Goal: Task Accomplishment & Management: Use online tool/utility

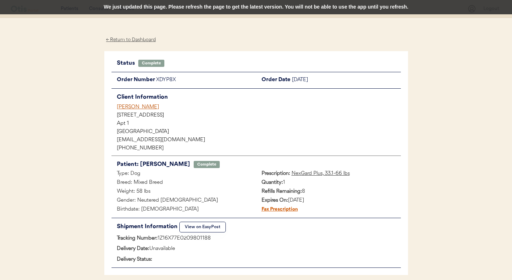
click at [148, 107] on div "[PERSON_NAME]" at bounding box center [259, 107] width 284 height 8
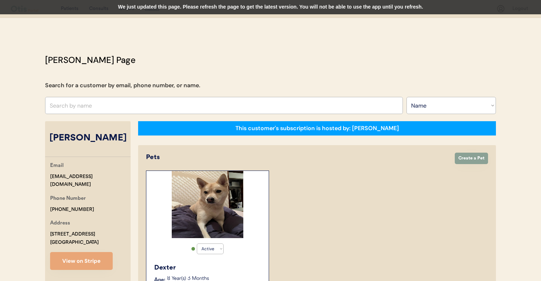
select select ""Name""
select select "true"
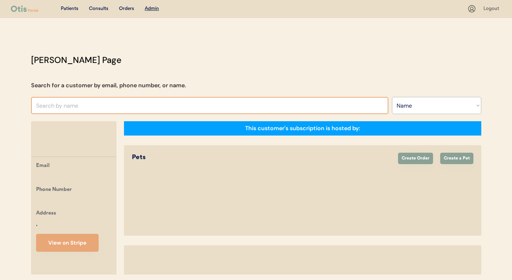
select select ""Name""
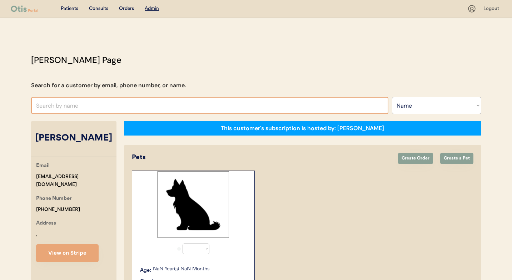
select select "true"
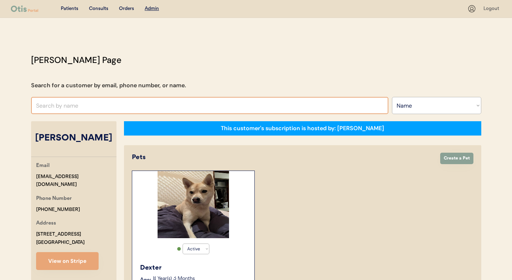
click at [162, 108] on input "text" at bounding box center [210, 105] width 358 height 17
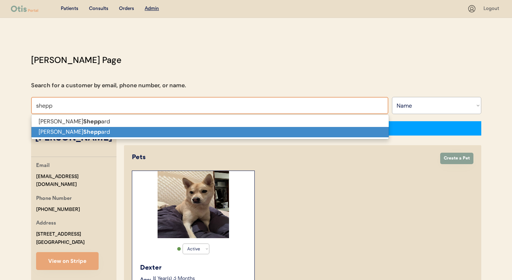
click at [162, 132] on p "Kaitlin Shepp ard" at bounding box center [210, 132] width 358 height 10
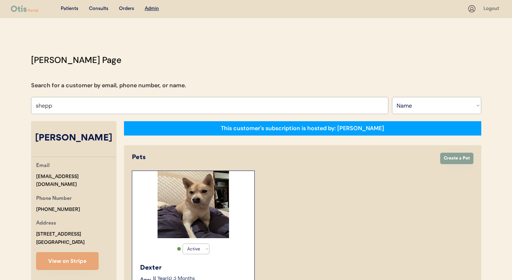
type input "[PERSON_NAME]"
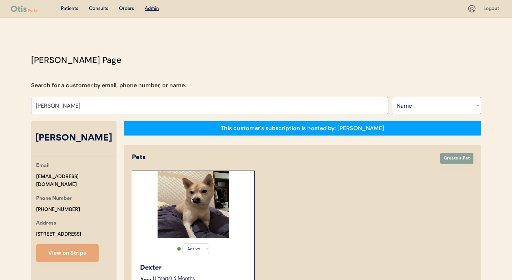
select select "true"
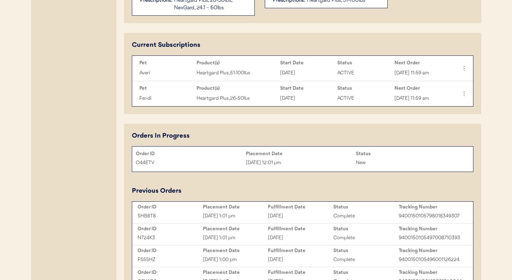
scroll to position [321, 0]
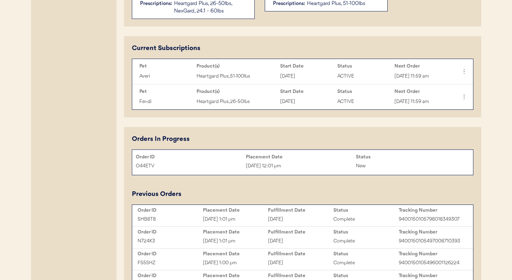
type input "[PERSON_NAME]"
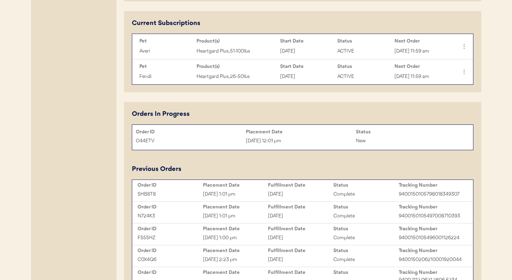
scroll to position [353, 0]
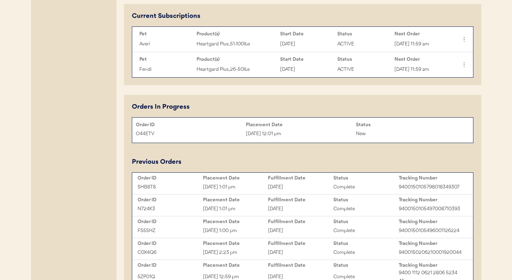
click at [256, 180] on div "Placement Date" at bounding box center [235, 178] width 65 height 6
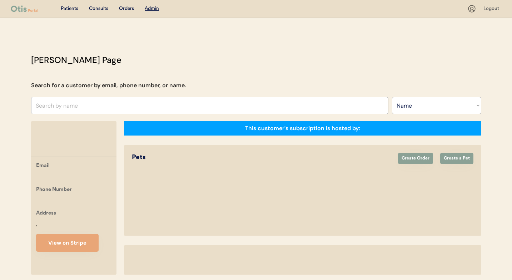
select select ""Name""
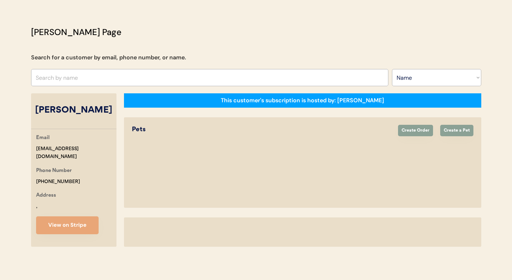
select select "true"
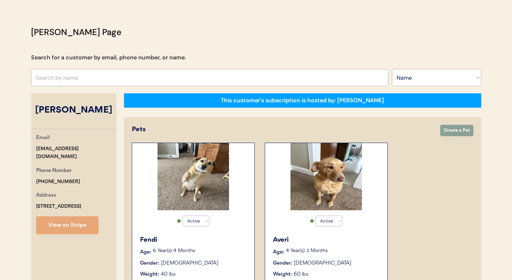
click at [234, 183] on div "Active Active Inactive Fendi Age: 6 Year(s) 4 Months Gender: Female Weight: 40 …" at bounding box center [193, 224] width 123 height 162
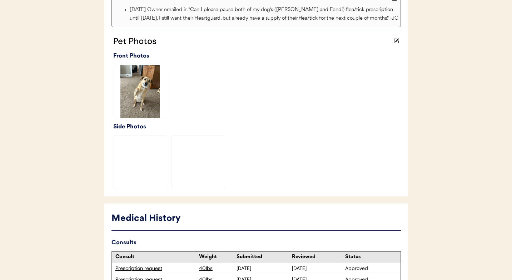
scroll to position [275, 0]
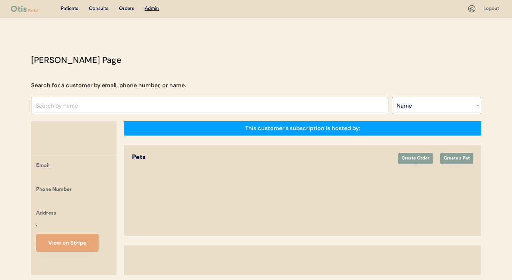
select select ""Name""
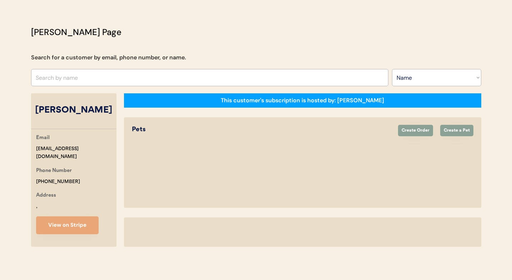
select select "true"
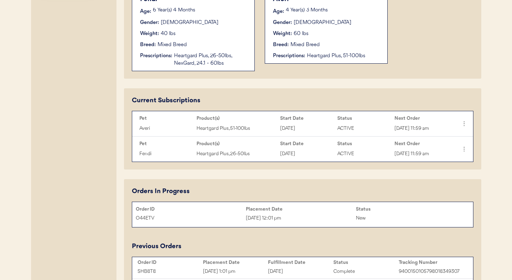
scroll to position [267, 0]
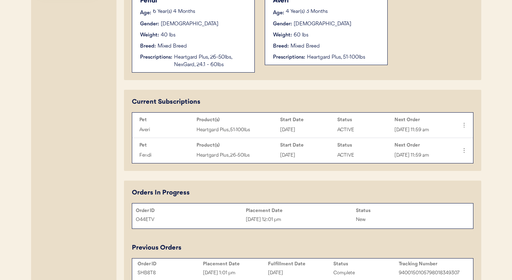
click at [327, 31] on div "Averi Age: 4 Year(s) 3 Months Gender: Female Weight: 60 lbs Breed: Mixed Breed …" at bounding box center [326, 28] width 115 height 72
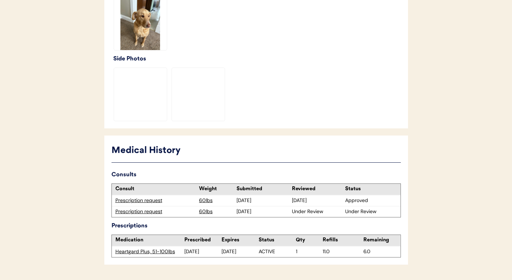
scroll to position [264, 0]
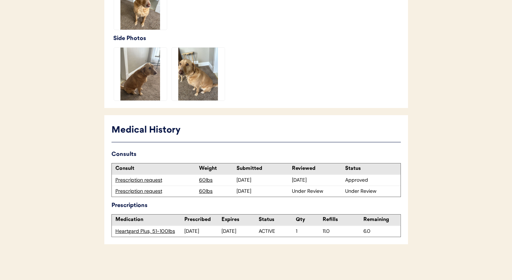
click at [158, 189] on div "Prescription request" at bounding box center [155, 191] width 80 height 7
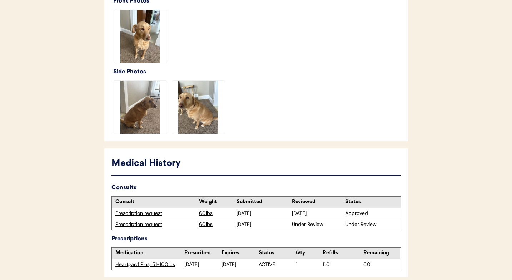
scroll to position [264, 0]
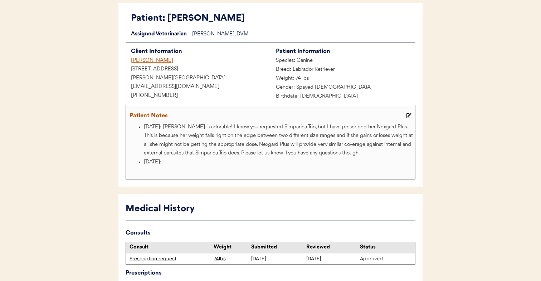
scroll to position [99, 0]
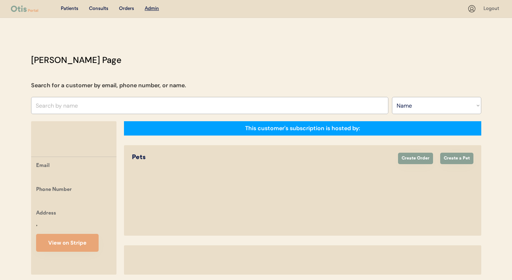
select select ""Name""
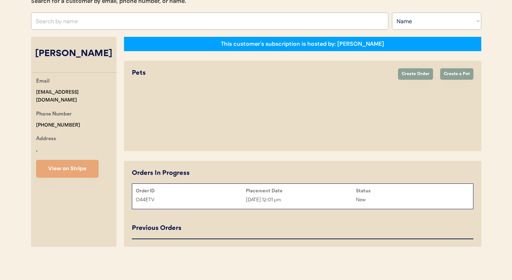
select select "true"
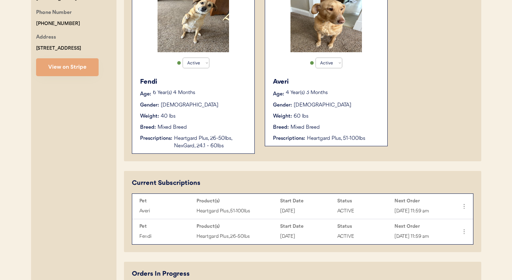
scroll to position [184, 0]
